Goal: Transaction & Acquisition: Purchase product/service

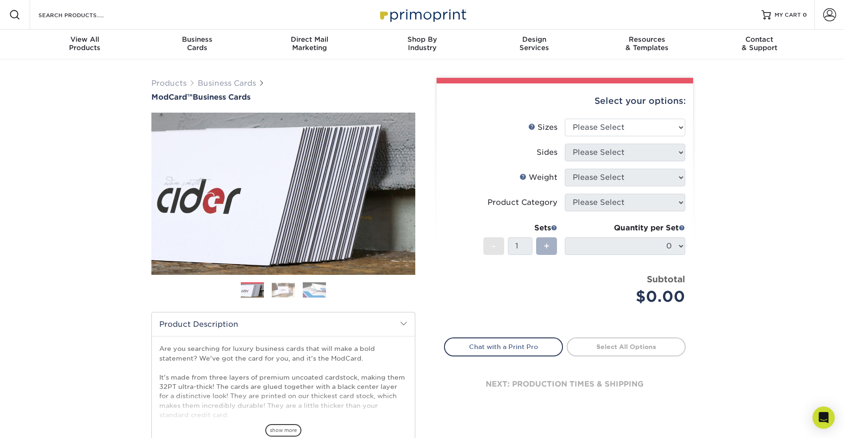
click at [544, 241] on span "+" at bounding box center [547, 246] width 6 height 14
click at [624, 130] on select "Please Select 1.5" x 3.5" - Mini 1.75" x 3.5" - Mini 2" x 2" - Square 2" x 3" -…" at bounding box center [625, 128] width 120 height 18
select select "2.00x3.50"
click at [565, 119] on select "Please Select 1.5" x 3.5" - Mini 1.75" x 3.5" - Mini 2" x 2" - Square 2" x 3" -…" at bounding box center [625, 128] width 120 height 18
click at [627, 153] on select "Please Select Print Both Sides Print Front Only" at bounding box center [625, 153] width 120 height 18
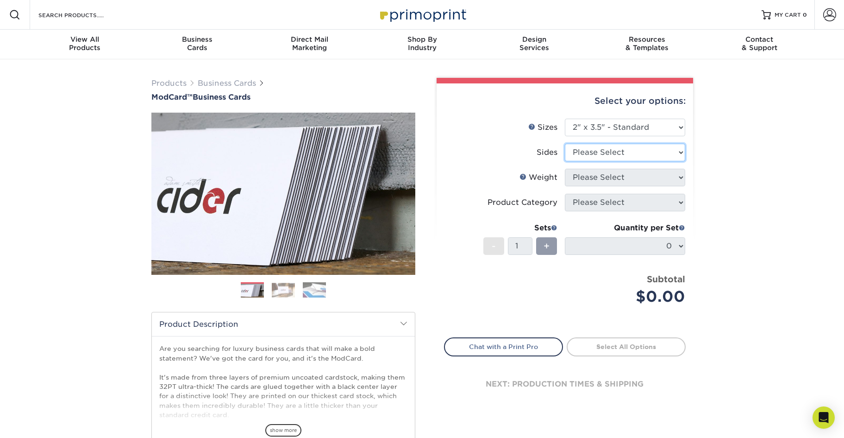
select select "13abbda7-1d64-4f25-8bb2-c179b224825d"
click at [565, 144] on select "Please Select Print Both Sides Print Front Only" at bounding box center [625, 153] width 120 height 18
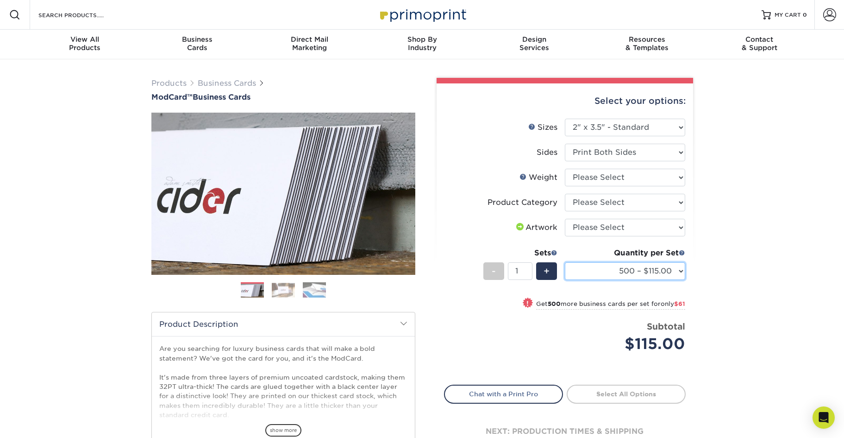
click at [616, 267] on select "500 – $115.00 1000 – $176.00" at bounding box center [625, 271] width 120 height 18
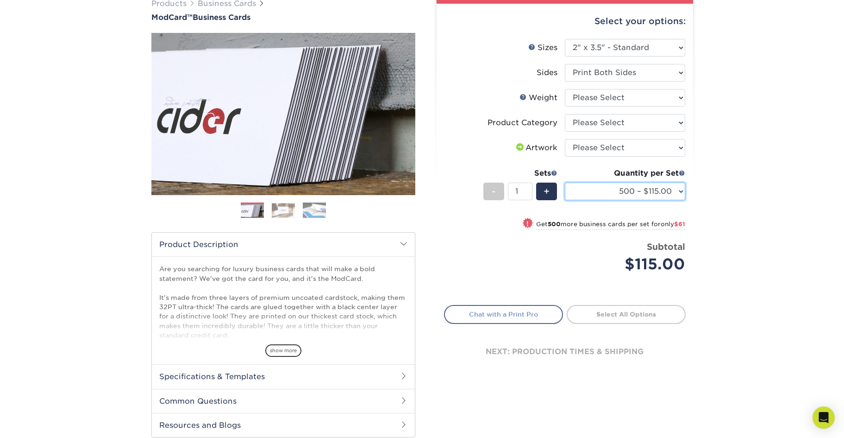
scroll to position [129, 0]
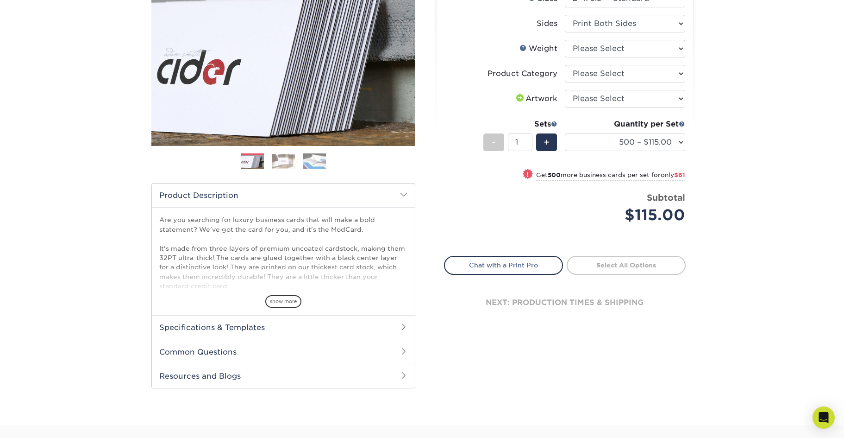
click at [276, 326] on h2 "Specifications & Templates" at bounding box center [283, 327] width 263 height 24
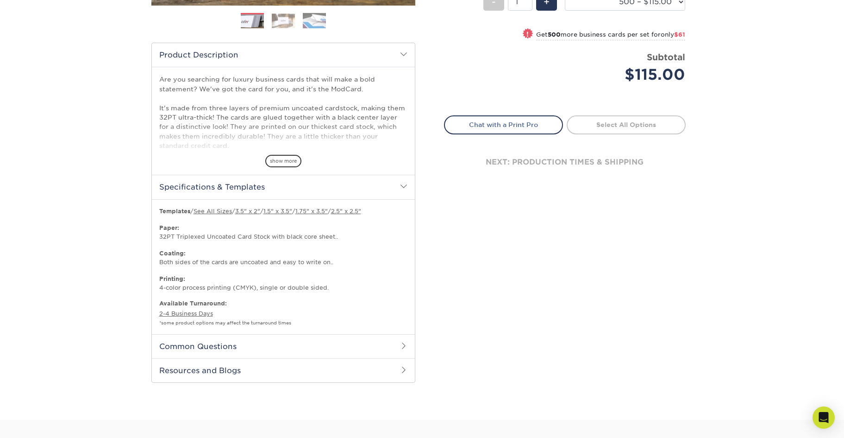
scroll to position [270, 0]
click at [280, 341] on h2 "Common Questions" at bounding box center [283, 345] width 263 height 24
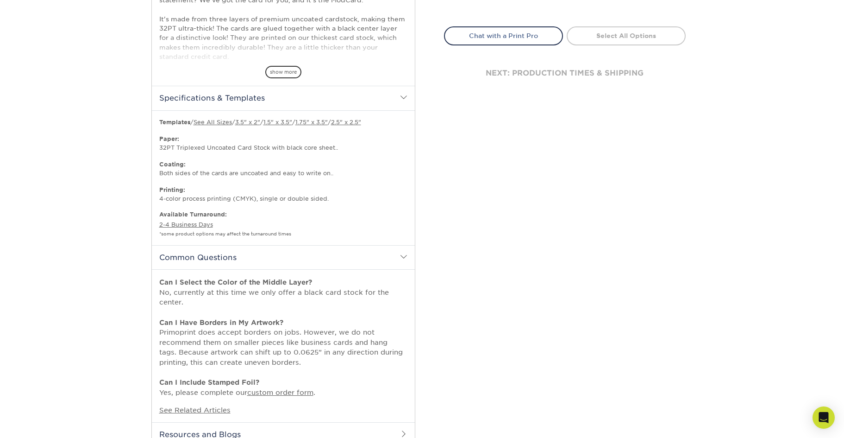
scroll to position [446, 0]
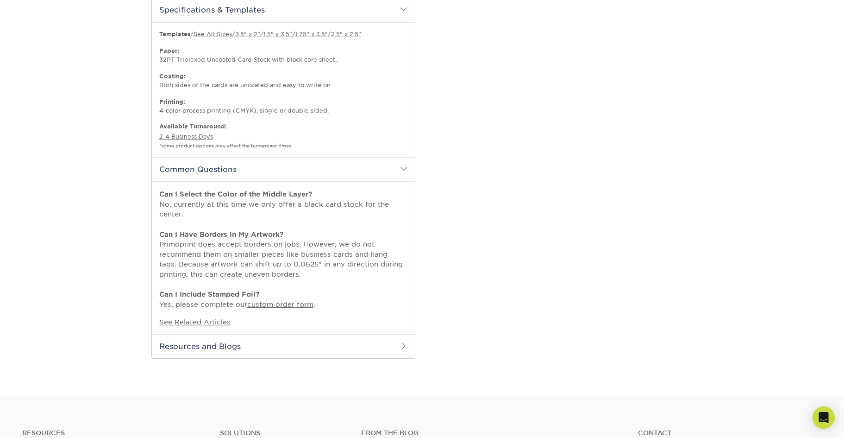
click at [299, 348] on h2 "Resources and Blogs" at bounding box center [283, 346] width 263 height 24
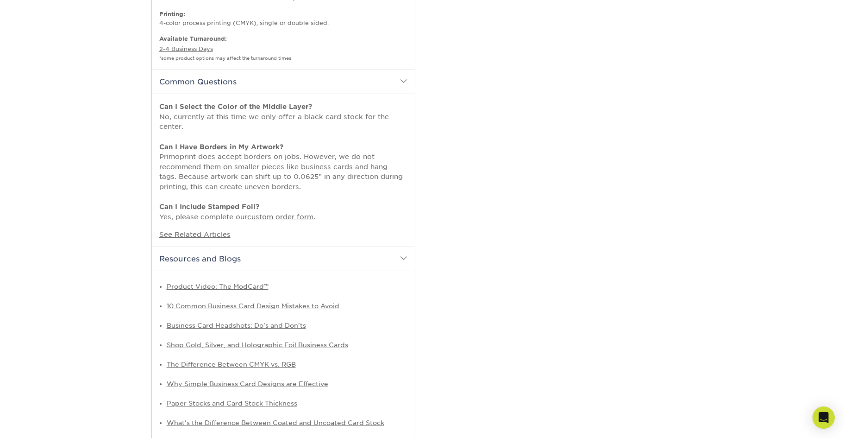
scroll to position [612, 0]
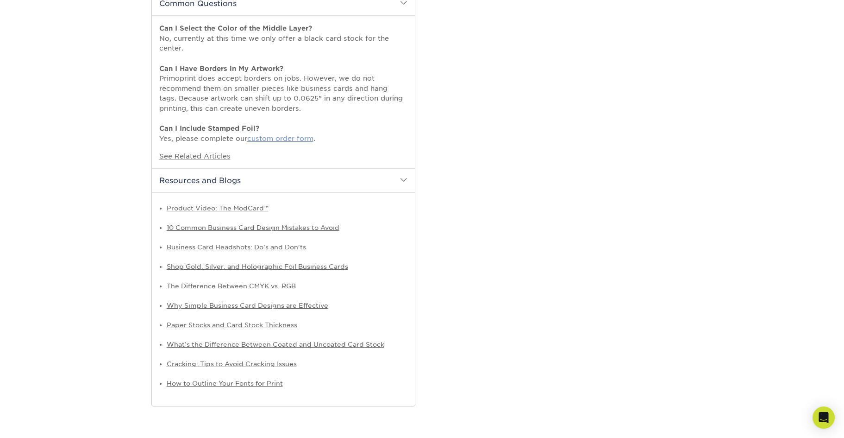
click at [268, 137] on link "custom order form" at bounding box center [280, 138] width 66 height 8
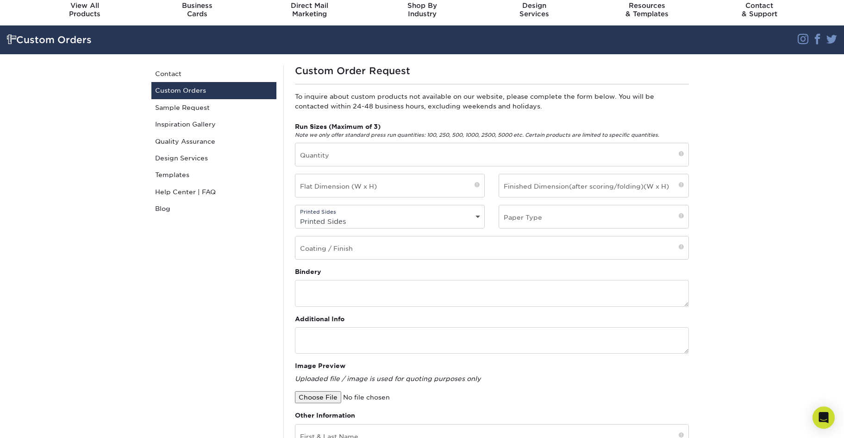
scroll to position [33, 0]
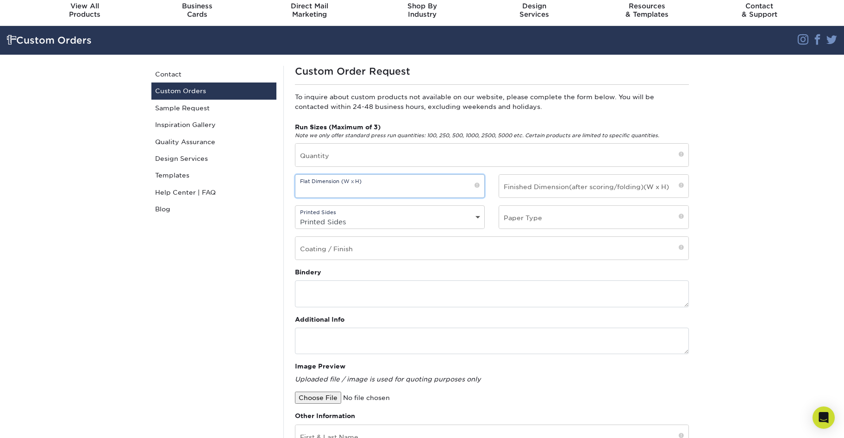
click at [428, 182] on input "text" at bounding box center [390, 186] width 189 height 23
click at [580, 185] on input "text" at bounding box center [593, 186] width 189 height 23
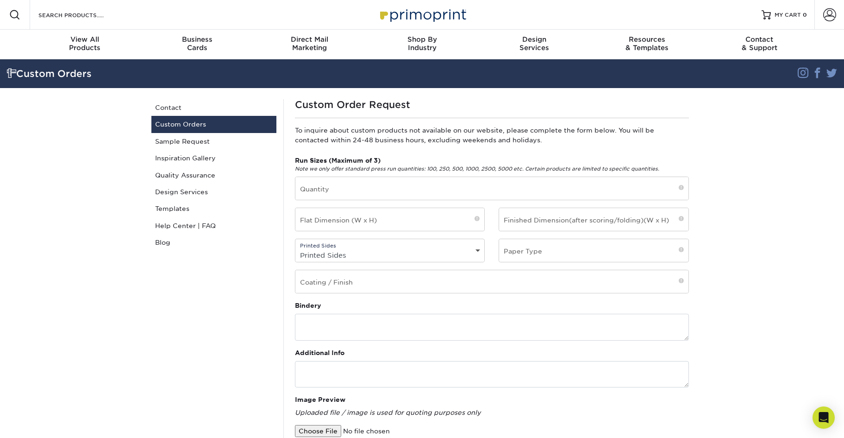
click at [523, 146] on div "Custom Order Request To inquire about custom products not available on our webs…" at bounding box center [491, 385] width 417 height 573
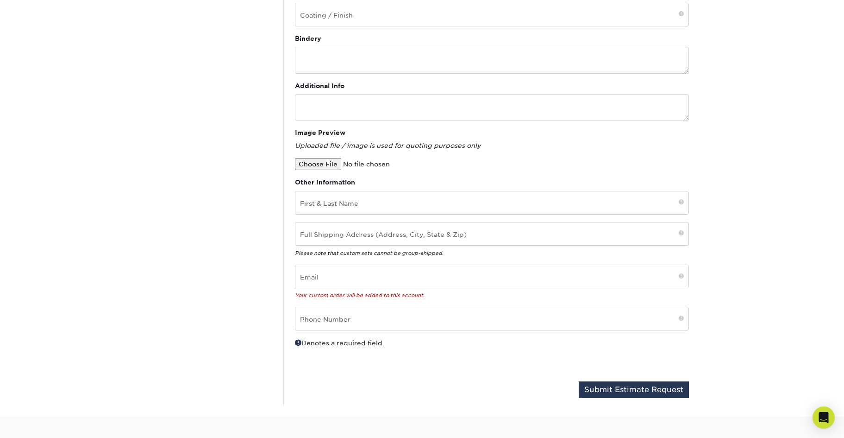
scroll to position [267, 0]
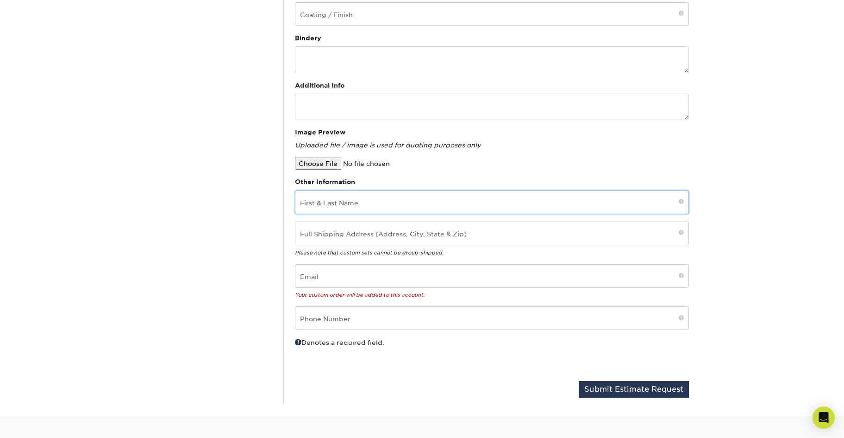
click at [409, 195] on input "text" at bounding box center [492, 202] width 393 height 23
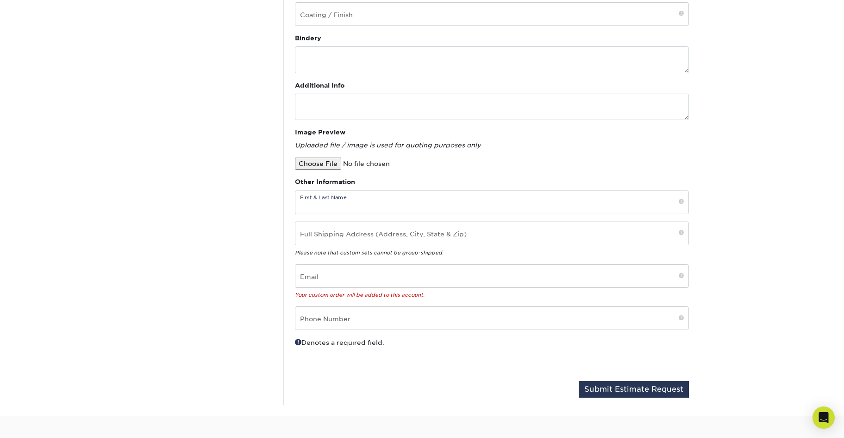
click at [475, 159] on div at bounding box center [492, 163] width 394 height 12
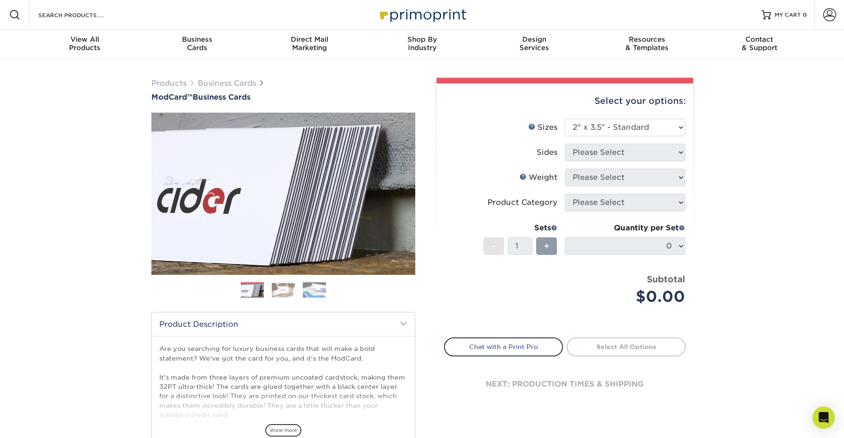
select select "2.00x3.50"
click at [420, 16] on img at bounding box center [422, 15] width 93 height 20
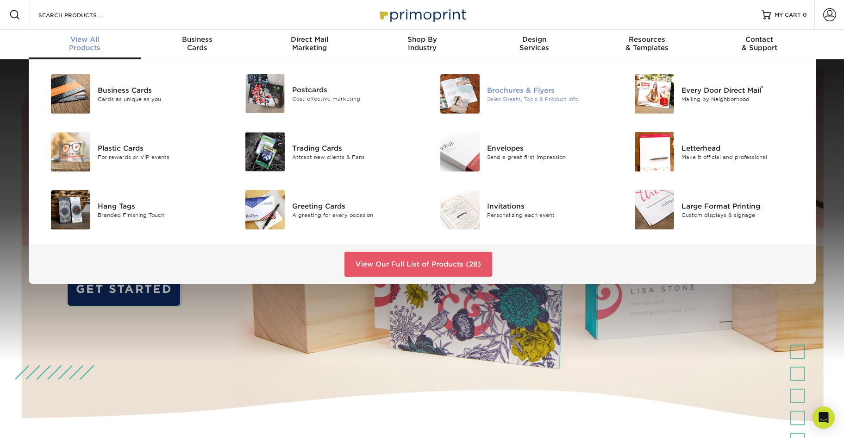
click at [544, 94] on div "Brochures & Flyers" at bounding box center [548, 90] width 123 height 10
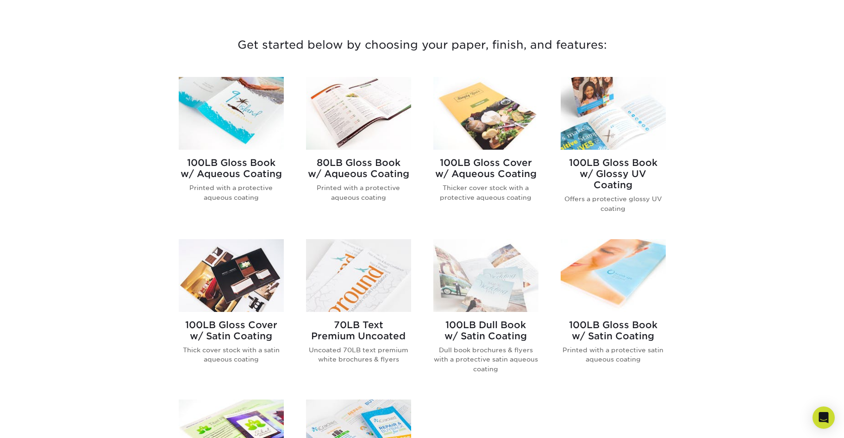
scroll to position [325, 0]
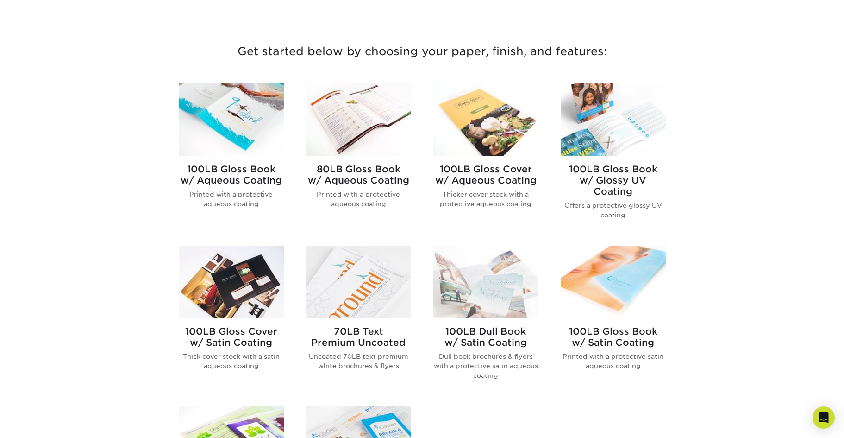
click at [244, 119] on img at bounding box center [231, 119] width 105 height 73
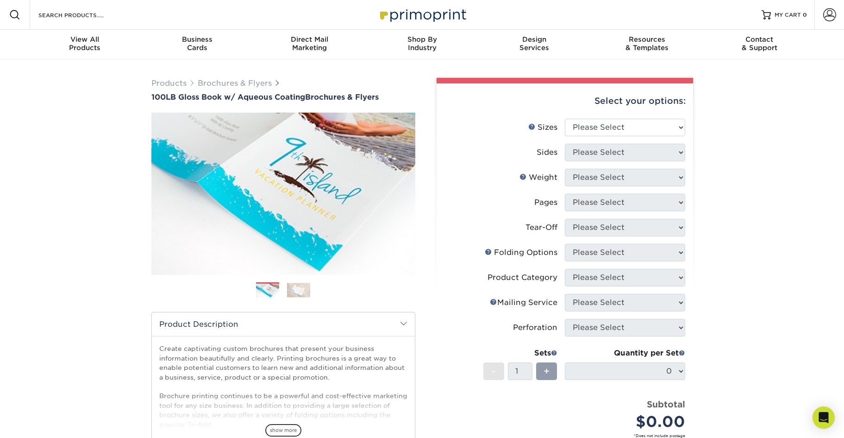
select select "8.00x9.00"
click at [565, 119] on select "Please Select 3.5" x 8.5" 3.5" x 11" 3.67" x 8.5" 4" x 6" 4" x 8.5" 4" x 9" 4" …" at bounding box center [625, 128] width 120 height 18
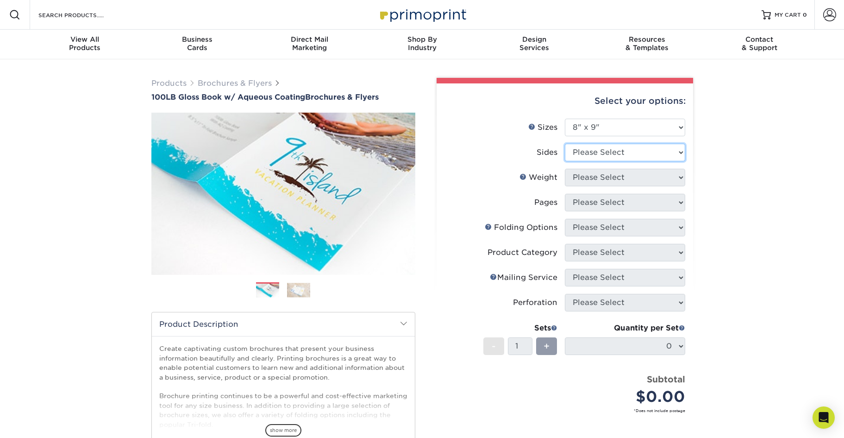
click at [635, 150] on select "Please Select Print Both Sides Print Front Only" at bounding box center [625, 153] width 120 height 18
select select "13abbda7-1d64-4f25-8bb2-c179b224825d"
click at [565, 144] on select "Please Select Print Both Sides Print Front Only" at bounding box center [625, 153] width 120 height 18
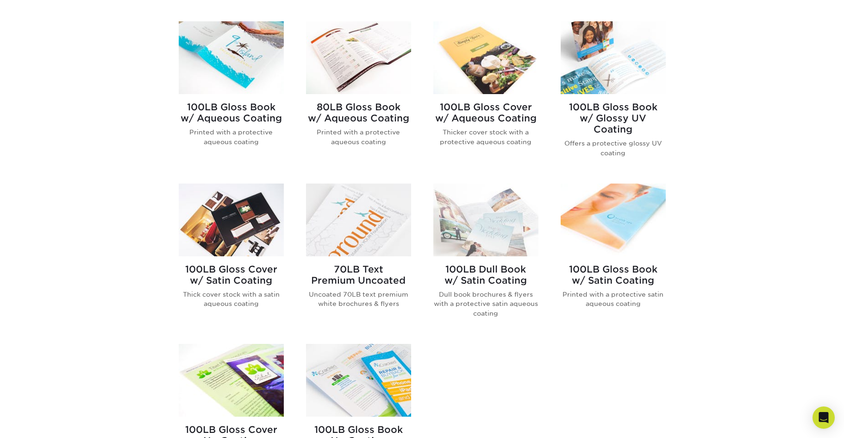
scroll to position [552, 0]
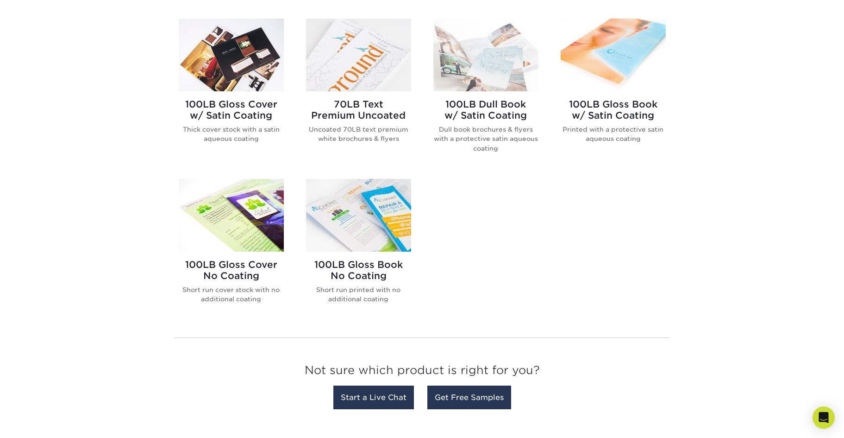
click at [339, 238] on img at bounding box center [358, 215] width 105 height 73
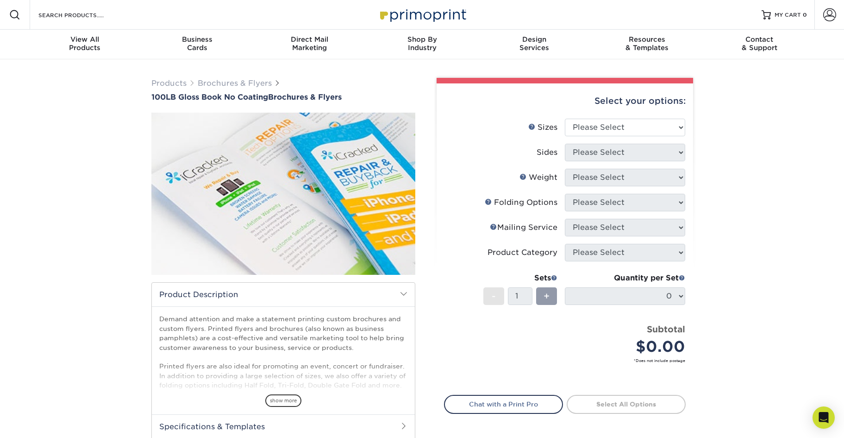
select select "8.00x9.00"
click at [565, 119] on select "Please Select 3.67" x 8.5" 4" x 6" 4" x 8.5" 4" x 9" 4" x 10" 4" x 11" 4" x 15"…" at bounding box center [625, 128] width 120 height 18
click at [610, 149] on select "Please Select Print Both Sides Print Front Only" at bounding box center [625, 153] width 120 height 18
select select "13abbda7-1d64-4f25-8bb2-c179b224825d"
click at [565, 144] on select "Please Select Print Both Sides Print Front Only" at bounding box center [625, 153] width 120 height 18
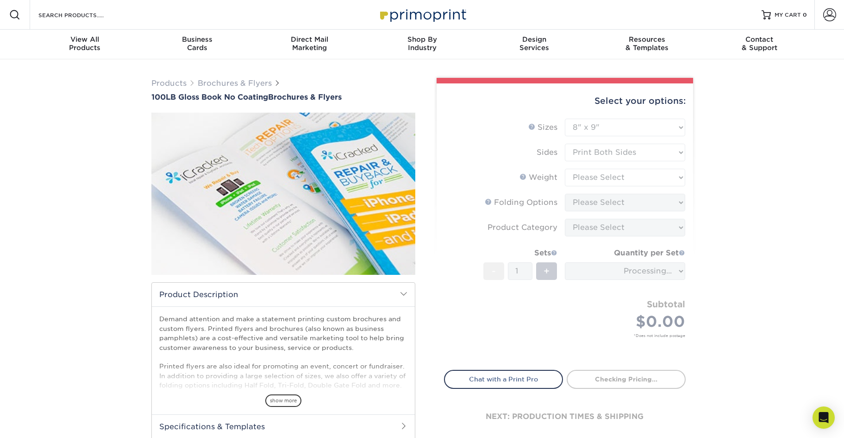
click at [601, 178] on form "Sizes Help Sizes Please Select 3.67" x 8.5" 4" x 6" 4" x 8.5" 4" x 9" 4" x 10" …" at bounding box center [565, 239] width 242 height 240
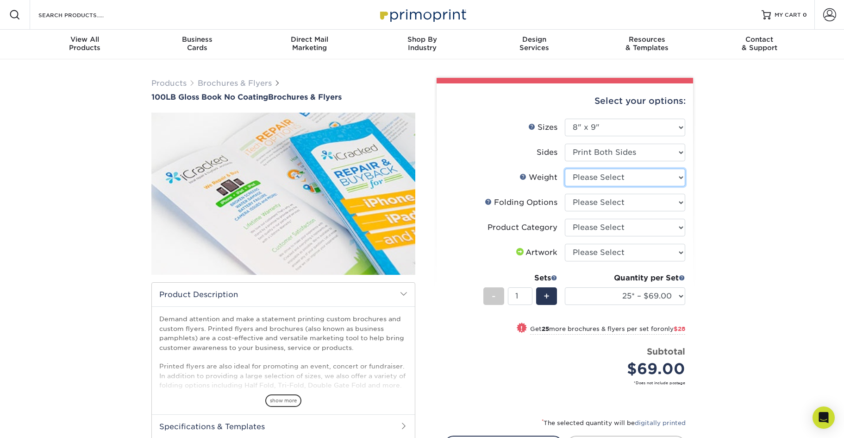
click at [601, 178] on select "Please Select 100LB" at bounding box center [625, 178] width 120 height 18
select select "100LB"
click at [565, 169] on select "Please Select 100LB" at bounding box center [625, 178] width 120 height 18
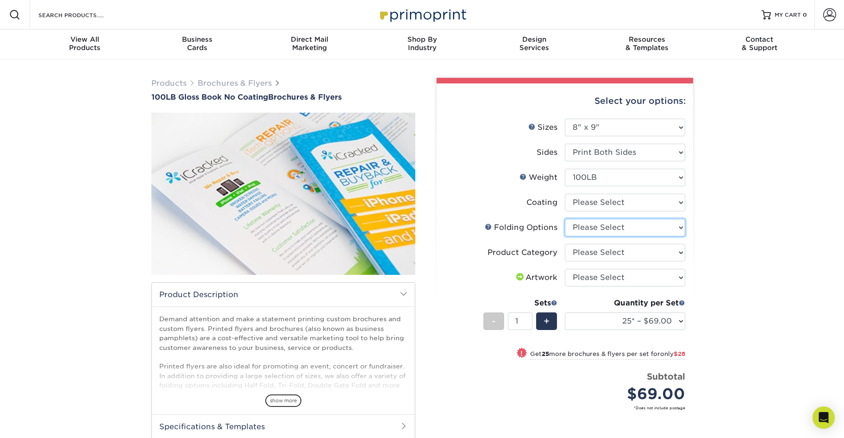
click at [608, 228] on select "Please Select FLAT - No Folding Half-Fold (Vertical) Half-Fold (Horizontal) Tri…" at bounding box center [625, 228] width 120 height 18
select select "6bd2fd9e-193e-4811-88f7-94c08206d735"
click at [565, 219] on select "Please Select FLAT - No Folding Half-Fold (Vertical) Half-Fold (Horizontal) Tri…" at bounding box center [625, 228] width 120 height 18
click at [599, 253] on select "Please Select Flyers and Brochures" at bounding box center [625, 253] width 120 height 18
select select "1a668080-6b7c-4174-b399-2c3833b27ef4"
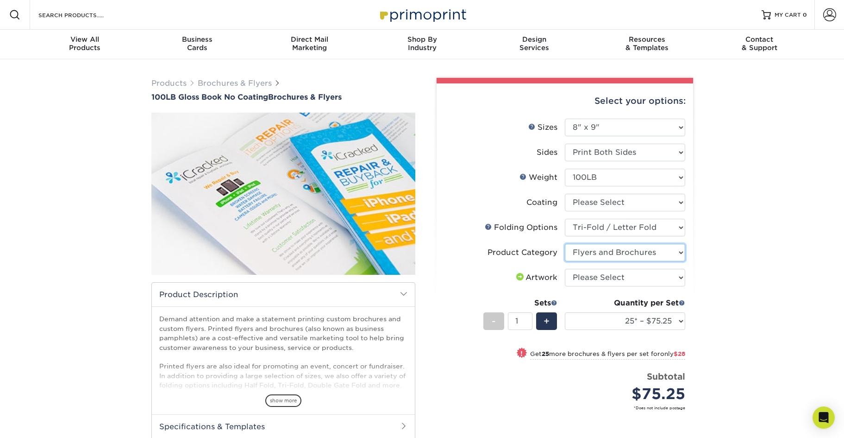
click at [565, 244] on select "Please Select Flyers and Brochures" at bounding box center [625, 253] width 120 height 18
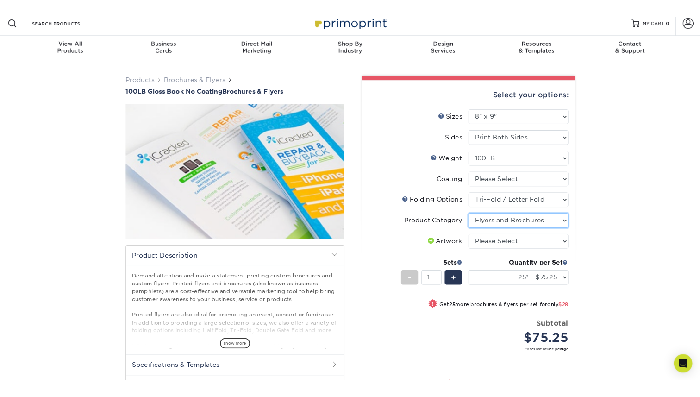
scroll to position [70, 0]
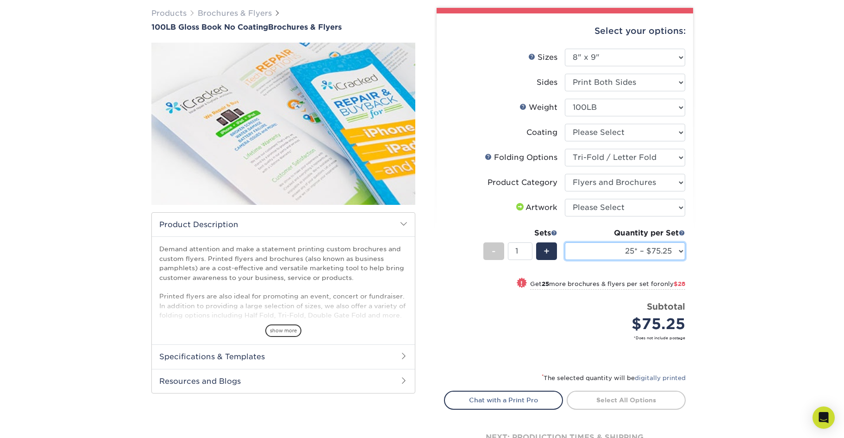
click at [616, 253] on select "25* – $75.25 50* – $103.25 75* – $127.25 100* – $152.50 250* – $294.50 500 – $5…" at bounding box center [625, 251] width 120 height 18
select select "500 – $500.00"
click at [565, 242] on select "25* – $75.25 50* – $103.25 75* – $127.25 100* – $152.50 250* – $294.50 500 – $5…" at bounding box center [625, 251] width 120 height 18
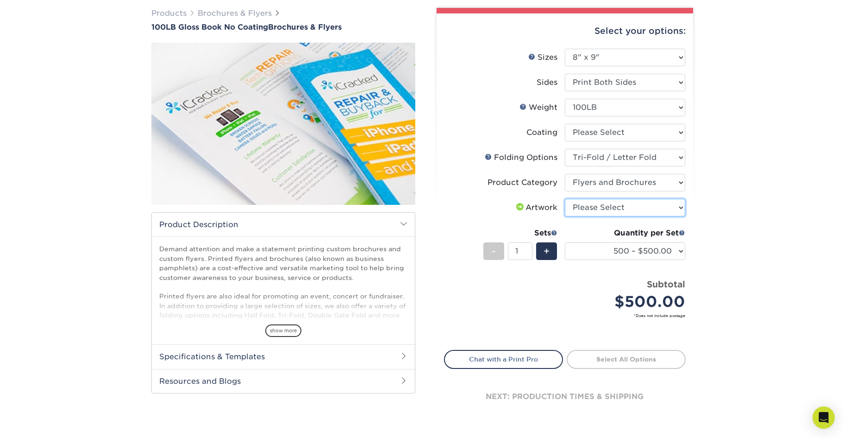
click at [614, 209] on select "Please Select I will upload files I need a design - $175" at bounding box center [625, 208] width 120 height 18
select select "upload"
click at [565, 199] on select "Please Select I will upload files I need a design - $175" at bounding box center [625, 208] width 120 height 18
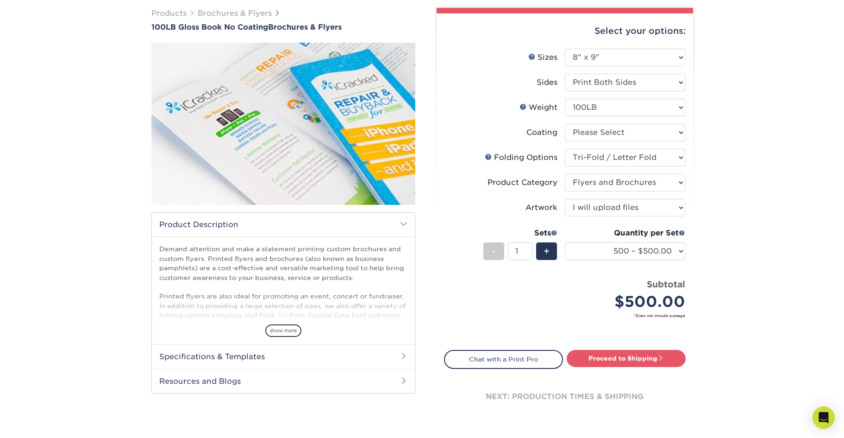
click at [772, 280] on div "Products Brochures & Flyers 100LB Gloss Book No Coating Brochures & Flyers show…" at bounding box center [422, 223] width 844 height 468
